Goal: Use online tool/utility: Utilize a website feature to perform a specific function

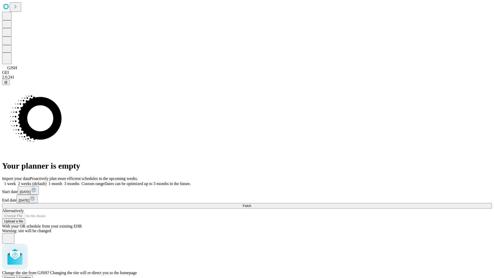
click at [31, 276] on span "Confirm" at bounding box center [25, 278] width 12 height 4
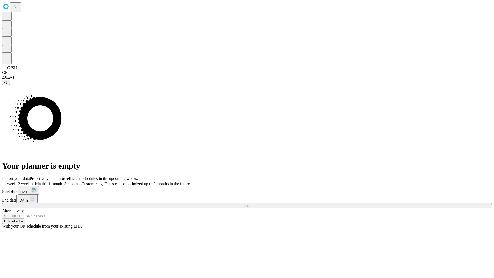
click at [47, 182] on label "2 weeks (default)" at bounding box center [31, 184] width 31 height 4
click at [251, 204] on span "Fetch" at bounding box center [247, 206] width 8 height 4
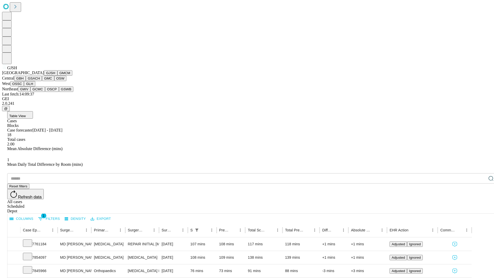
click at [57, 76] on button "GMCM" at bounding box center [64, 72] width 15 height 5
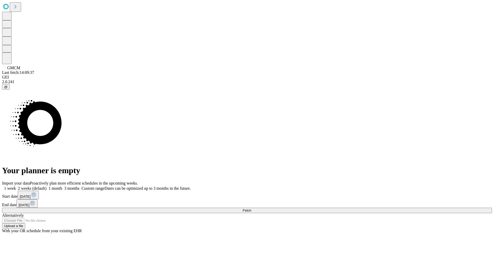
click at [47, 186] on label "2 weeks (default)" at bounding box center [31, 188] width 31 height 4
click at [251, 209] on span "Fetch" at bounding box center [247, 211] width 8 height 4
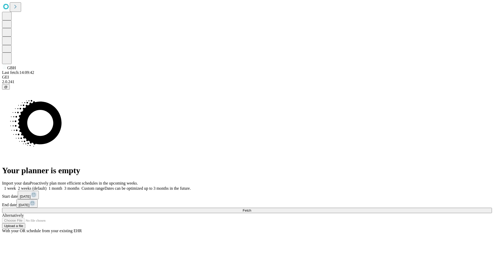
click at [47, 186] on label "2 weeks (default)" at bounding box center [31, 188] width 31 height 4
click at [251, 209] on span "Fetch" at bounding box center [247, 211] width 8 height 4
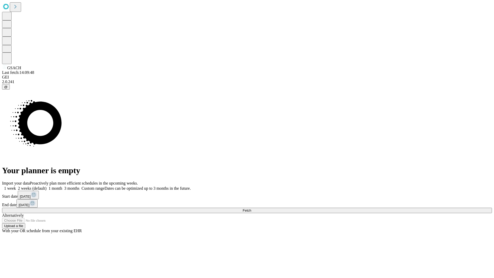
click at [47, 186] on label "2 weeks (default)" at bounding box center [31, 188] width 31 height 4
click at [251, 209] on span "Fetch" at bounding box center [247, 211] width 8 height 4
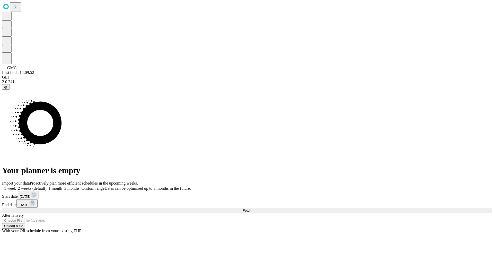
click at [251, 209] on span "Fetch" at bounding box center [247, 211] width 8 height 4
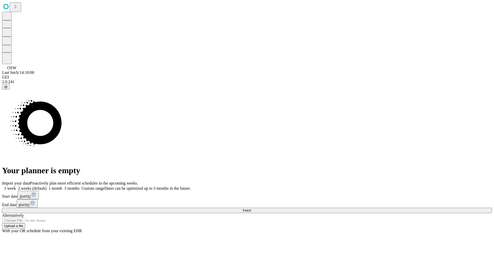
click at [47, 186] on label "2 weeks (default)" at bounding box center [31, 188] width 31 height 4
click at [251, 209] on span "Fetch" at bounding box center [247, 211] width 8 height 4
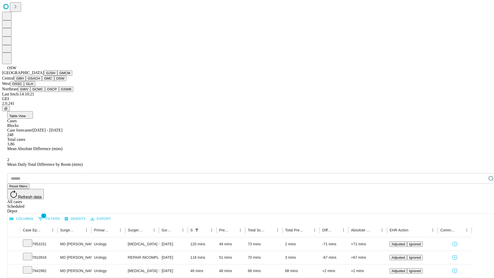
click at [24, 87] on button "OSSC" at bounding box center [17, 83] width 14 height 5
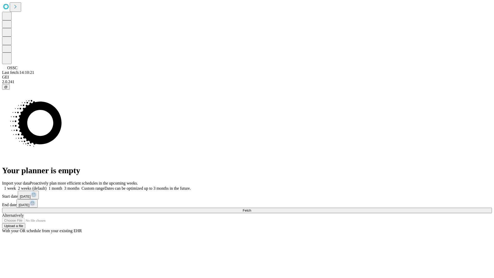
click at [47, 186] on label "2 weeks (default)" at bounding box center [31, 188] width 31 height 4
click at [251, 209] on span "Fetch" at bounding box center [247, 211] width 8 height 4
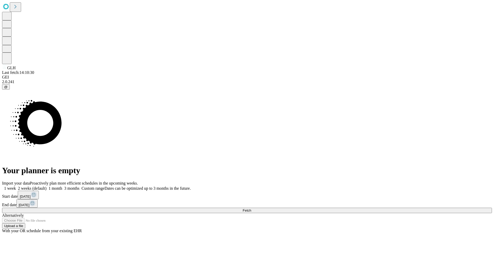
click at [47, 186] on label "2 weeks (default)" at bounding box center [31, 188] width 31 height 4
click at [251, 209] on span "Fetch" at bounding box center [247, 211] width 8 height 4
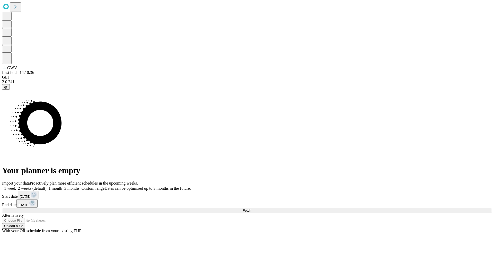
click at [47, 186] on label "2 weeks (default)" at bounding box center [31, 188] width 31 height 4
click at [251, 209] on span "Fetch" at bounding box center [247, 211] width 8 height 4
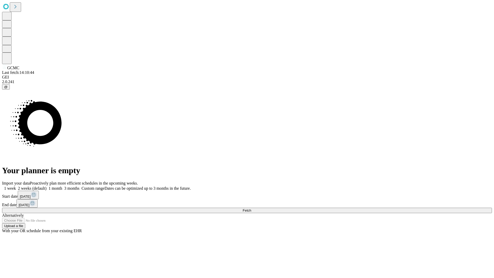
click at [251, 209] on span "Fetch" at bounding box center [247, 211] width 8 height 4
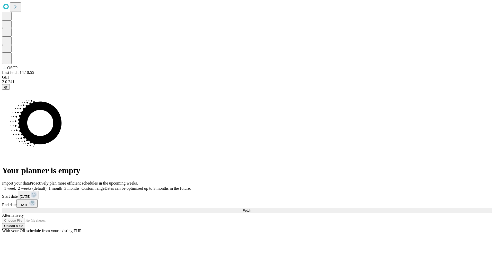
click at [47, 186] on label "2 weeks (default)" at bounding box center [31, 188] width 31 height 4
click at [251, 209] on span "Fetch" at bounding box center [247, 211] width 8 height 4
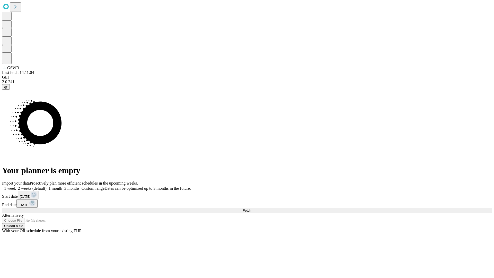
click at [47, 186] on label "2 weeks (default)" at bounding box center [31, 188] width 31 height 4
click at [251, 209] on span "Fetch" at bounding box center [247, 211] width 8 height 4
